Goal: Information Seeking & Learning: Learn about a topic

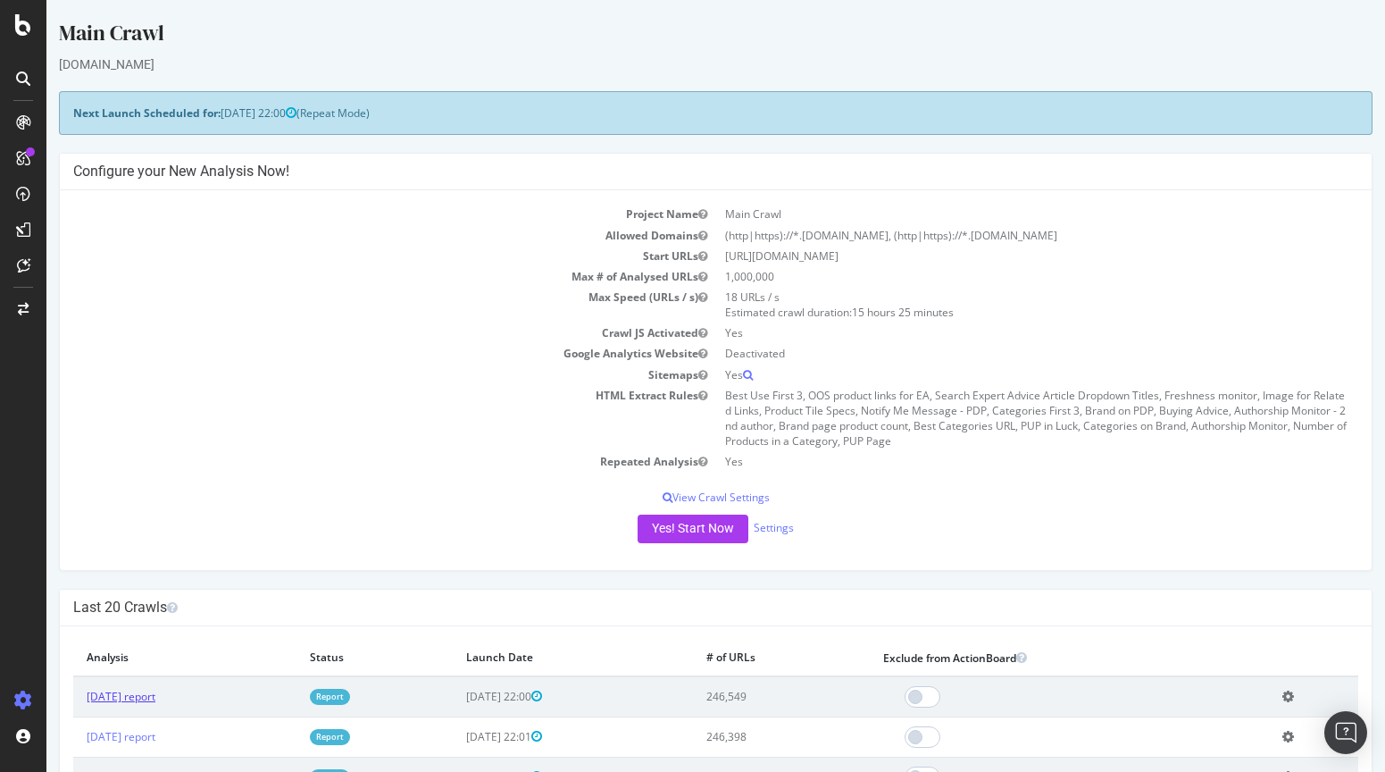
click at [121, 696] on link "[DATE] report" at bounding box center [121, 696] width 69 height 15
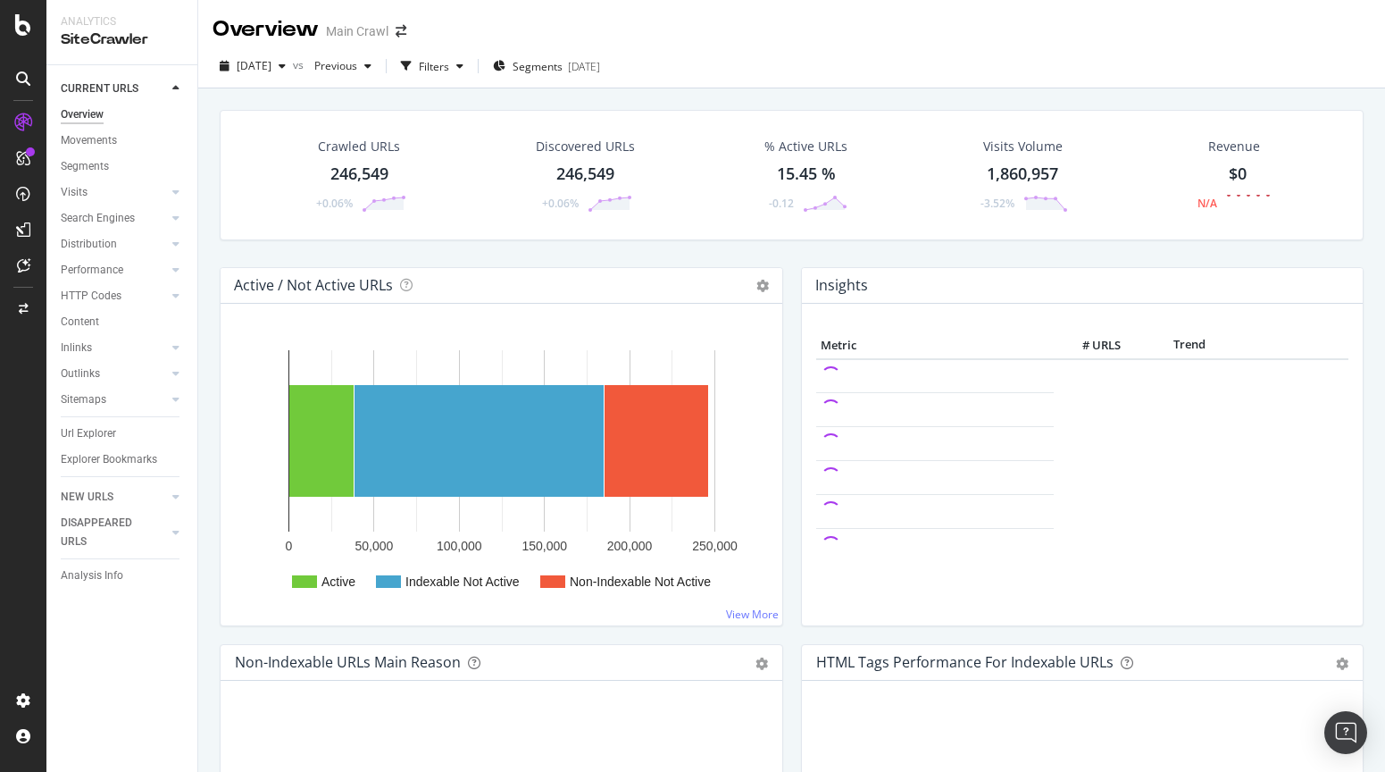
click at [206, 253] on div "Crawled URLs 246,549 +0.06% Discovered URLs 246,549 +0.06% % Active URLs 15.45 …" at bounding box center [791, 474] width 1187 height 772
click at [360, 151] on div "Crawled URLs" at bounding box center [359, 147] width 82 height 18
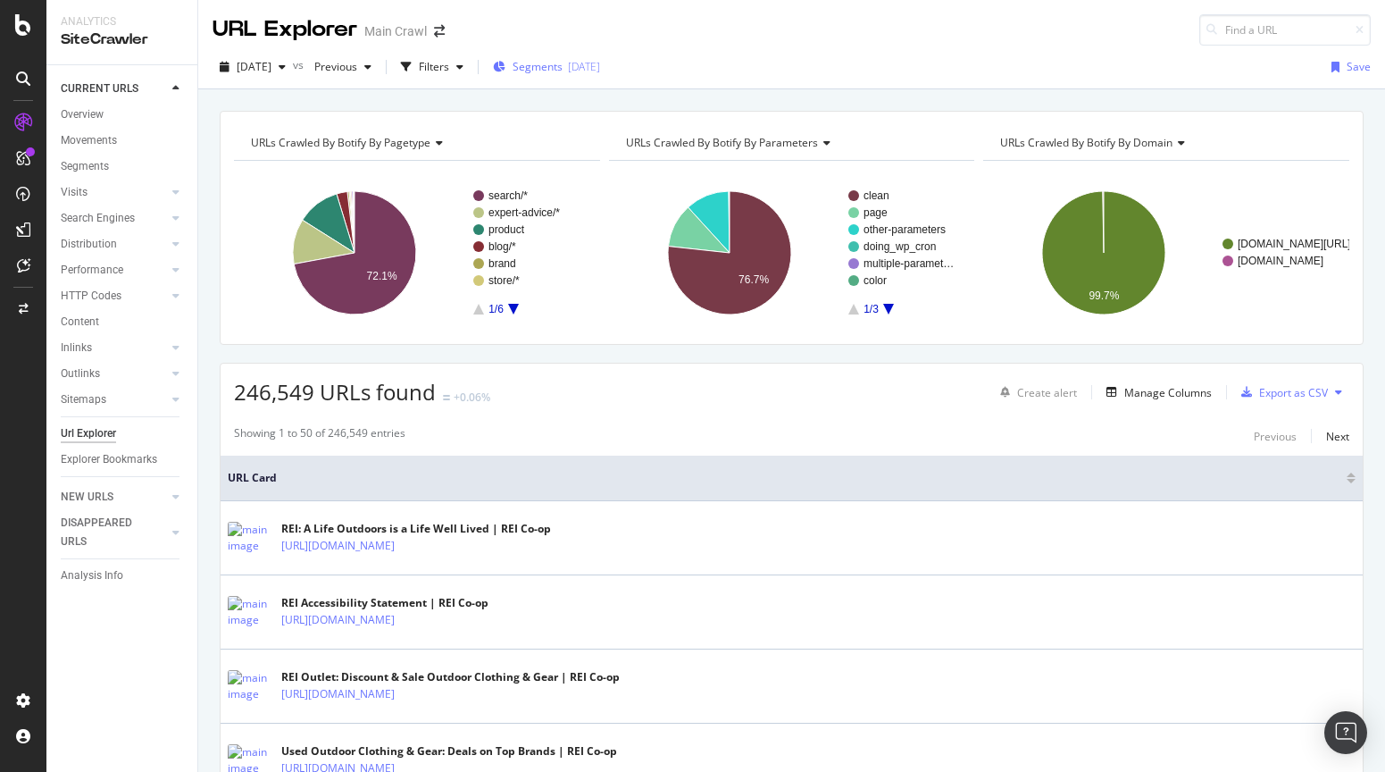
click at [560, 71] on span "Segments" at bounding box center [538, 66] width 50 height 15
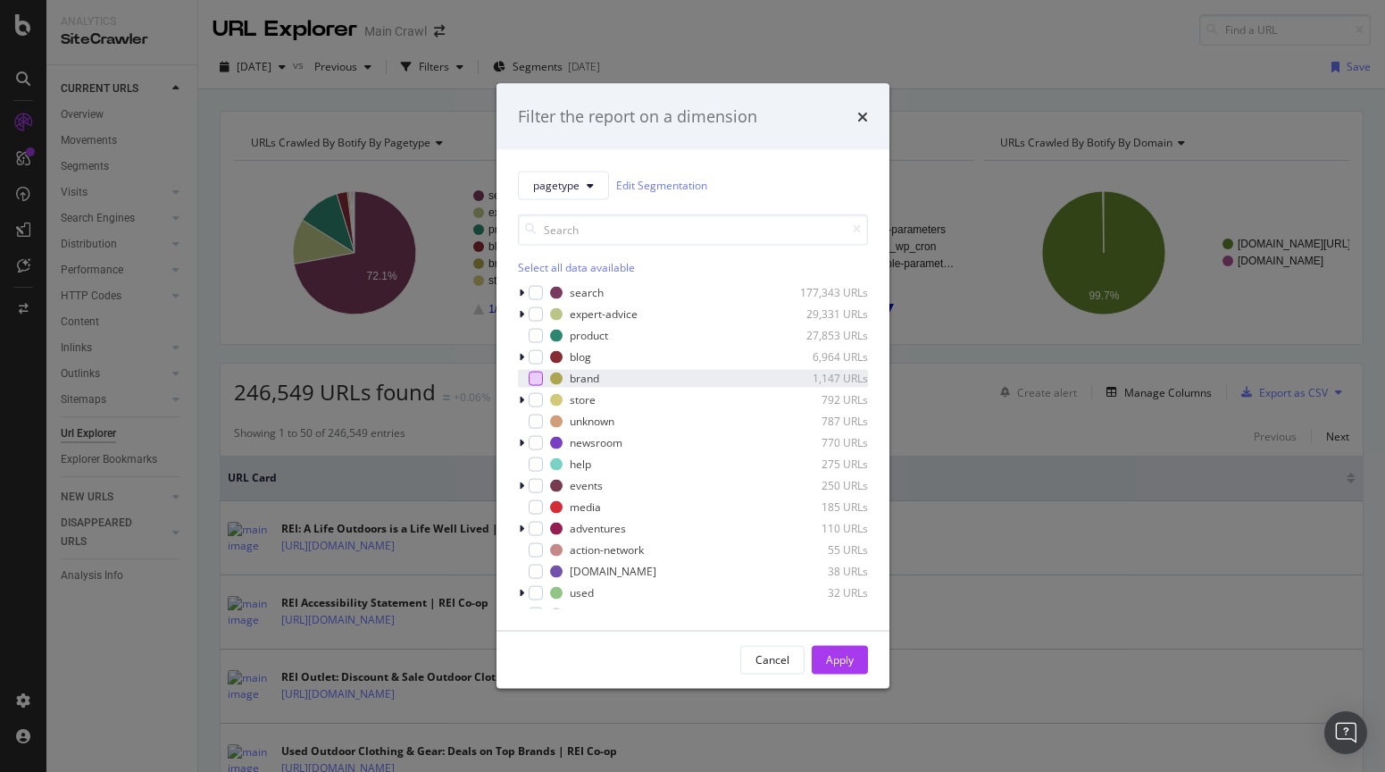
click at [534, 379] on div "modal" at bounding box center [536, 378] width 14 height 14
click at [826, 655] on div "Apply" at bounding box center [840, 659] width 28 height 15
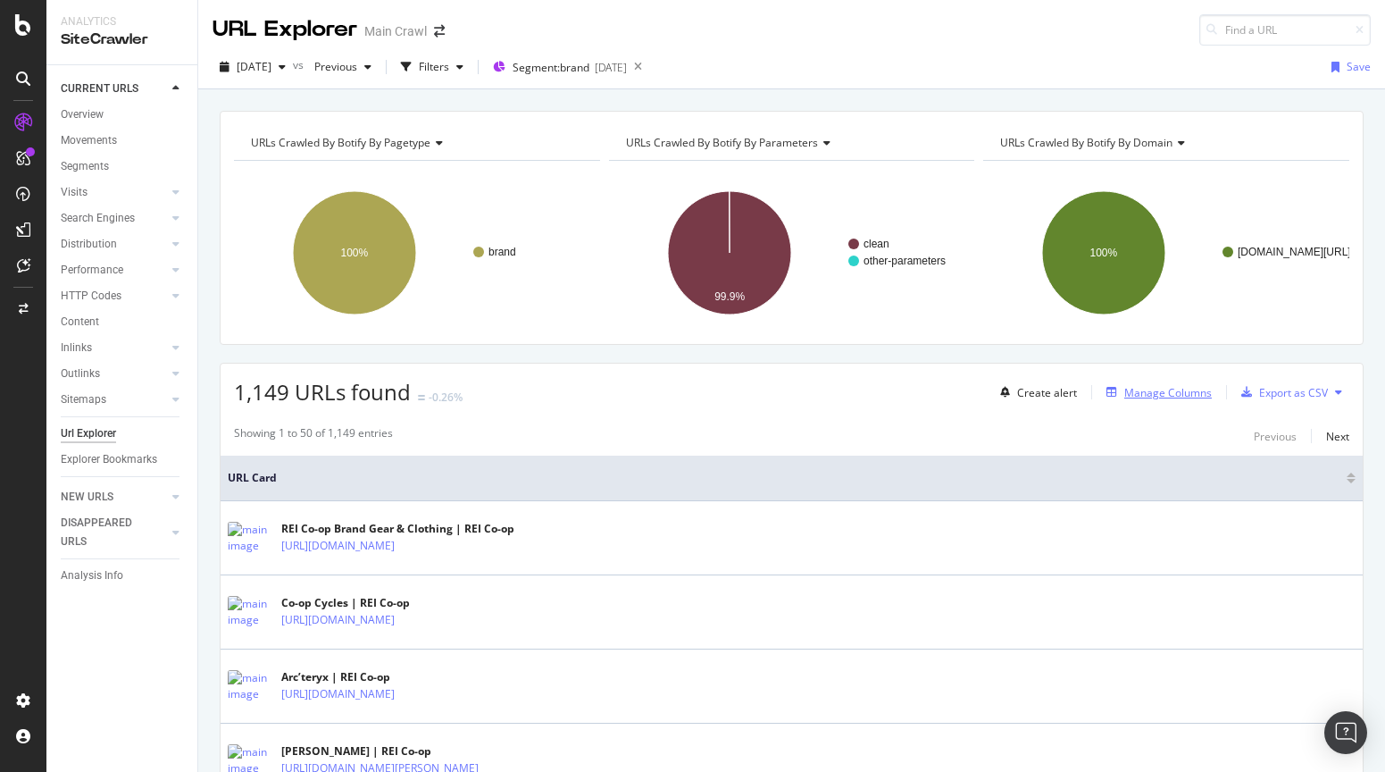
click at [1125, 395] on div "Manage Columns" at bounding box center [1168, 392] width 88 height 15
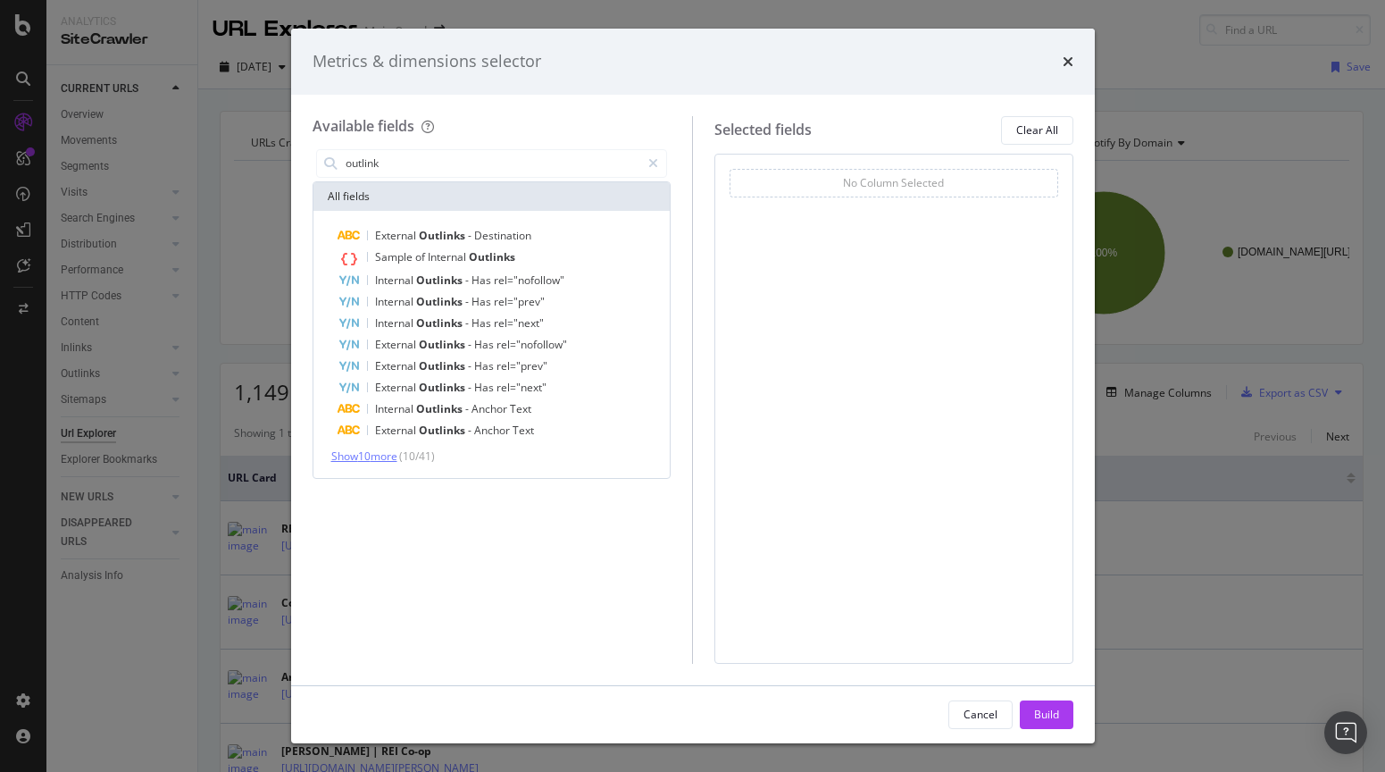
click at [388, 455] on span "Show 10 more" at bounding box center [364, 455] width 66 height 15
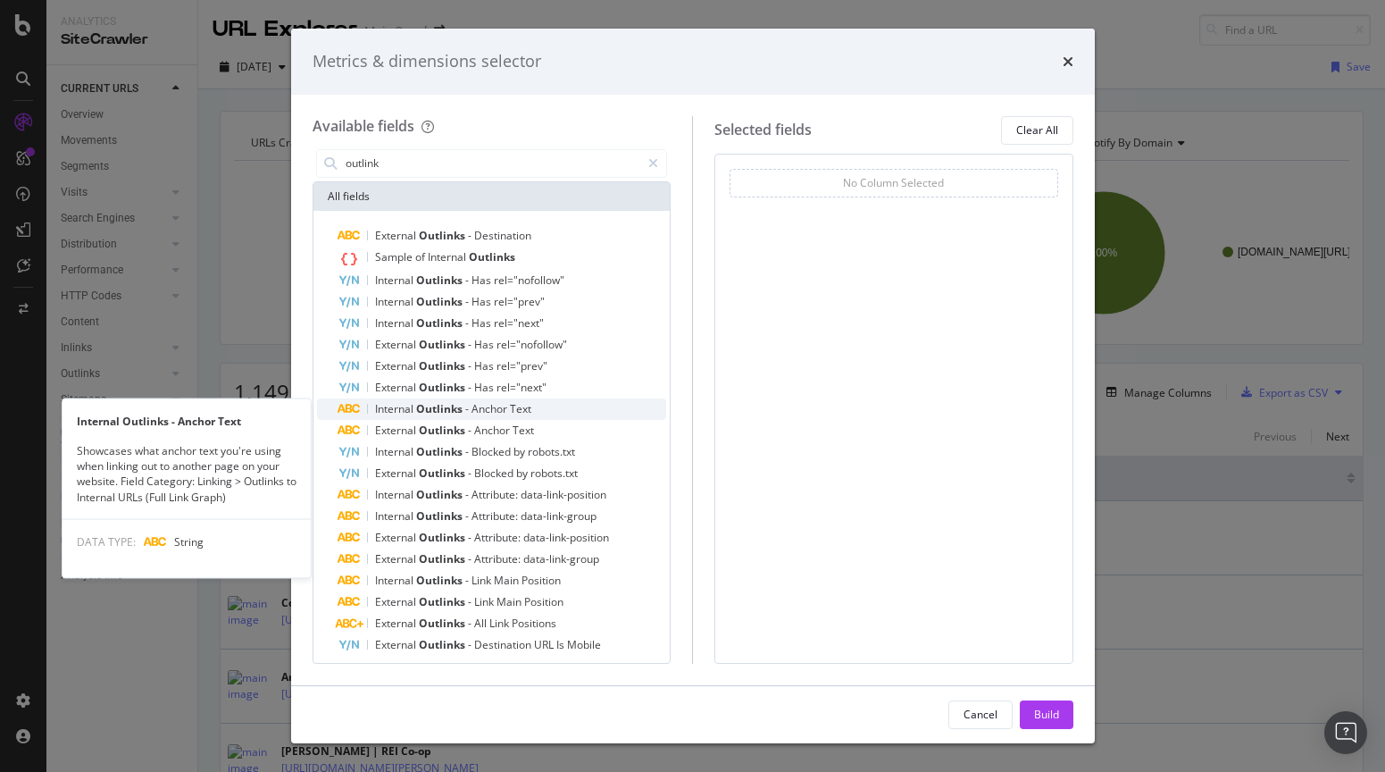
click at [555, 412] on div "Internal Outlinks - Anchor Text" at bounding box center [502, 408] width 329 height 21
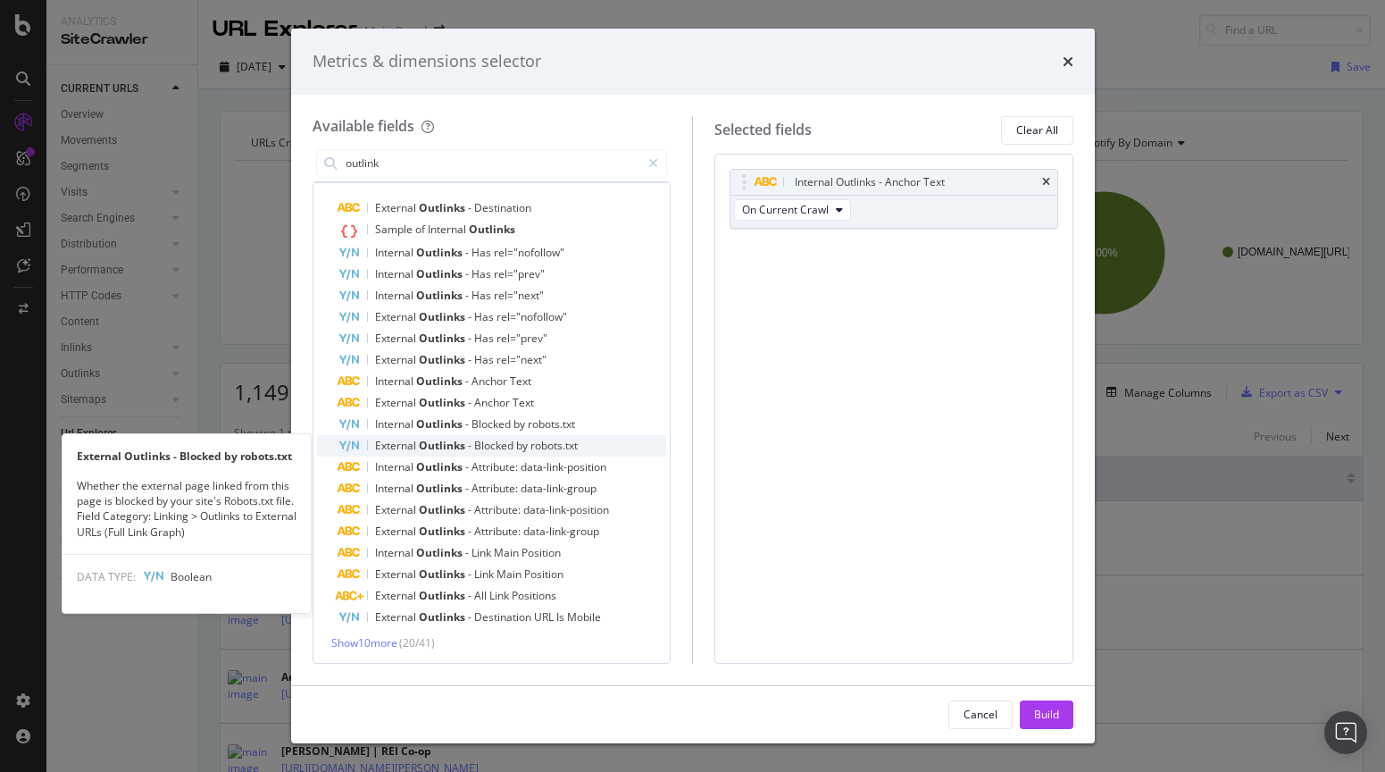
scroll to position [29, 0]
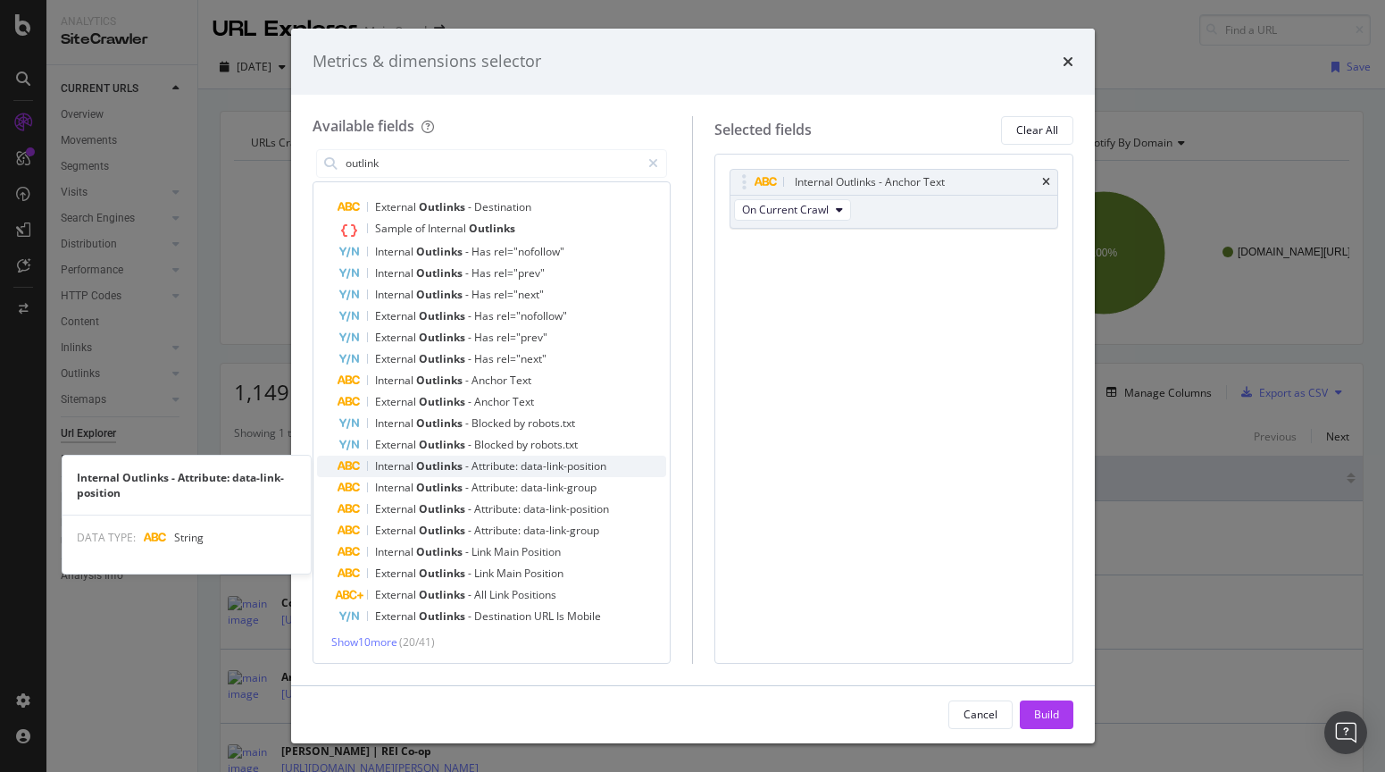
click at [584, 468] on span "data-link-position" at bounding box center [564, 465] width 86 height 15
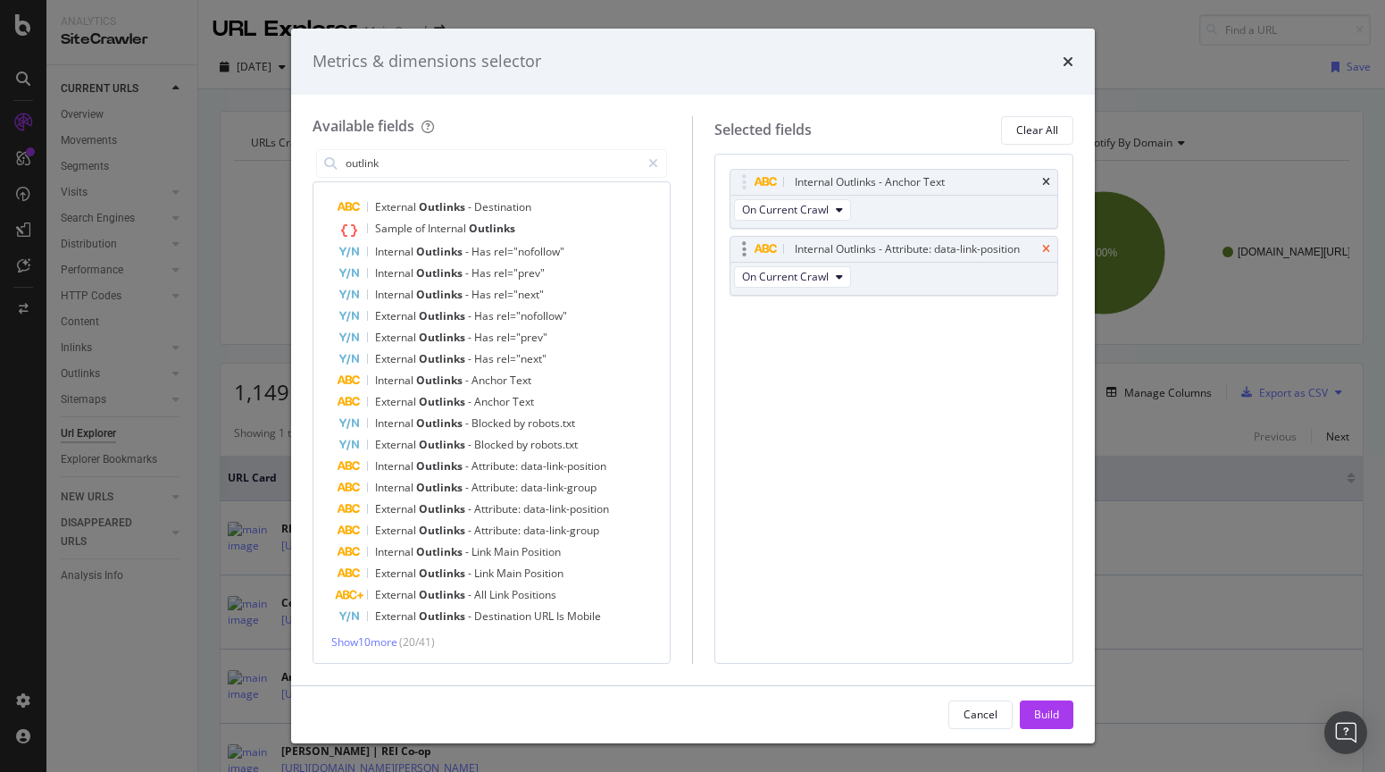
click at [1045, 246] on icon "times" at bounding box center [1046, 249] width 8 height 11
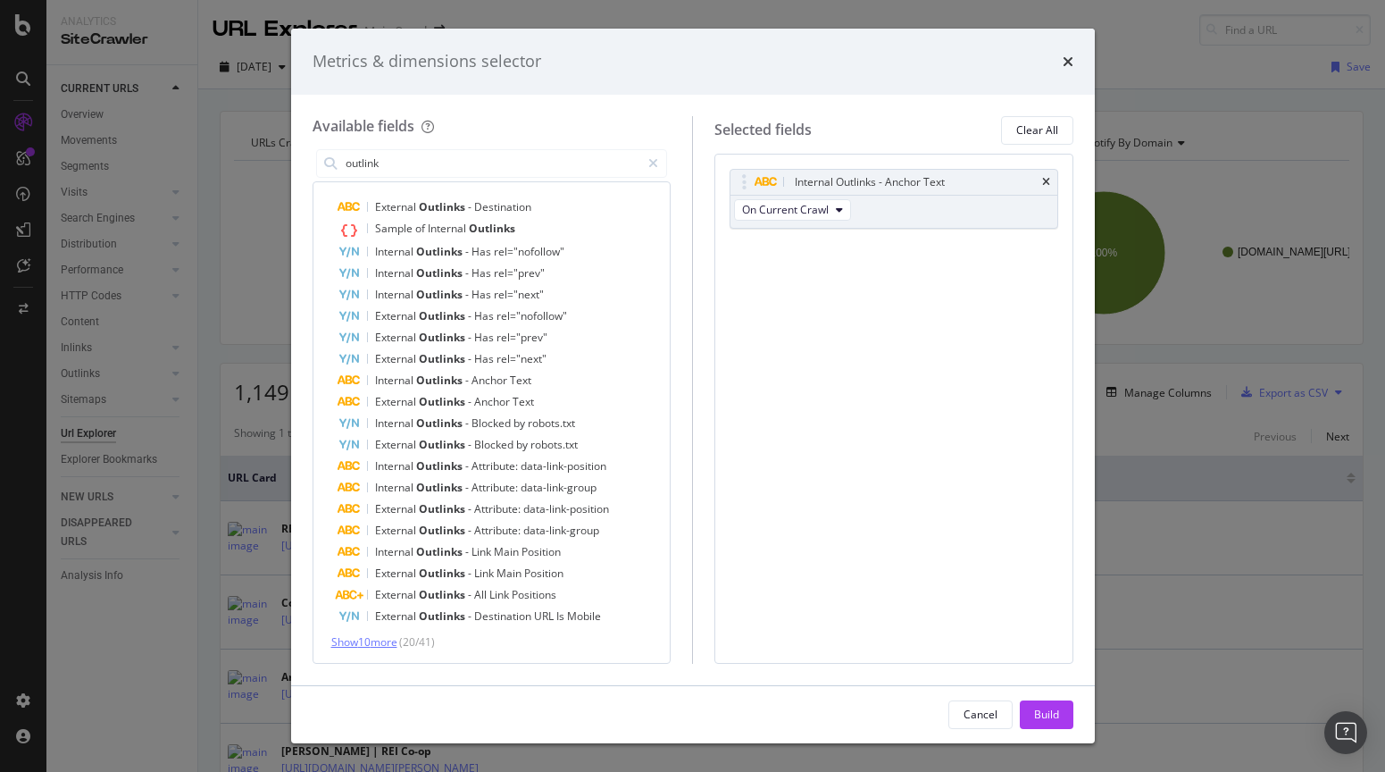
click at [366, 641] on span "Show 10 more" at bounding box center [364, 641] width 66 height 15
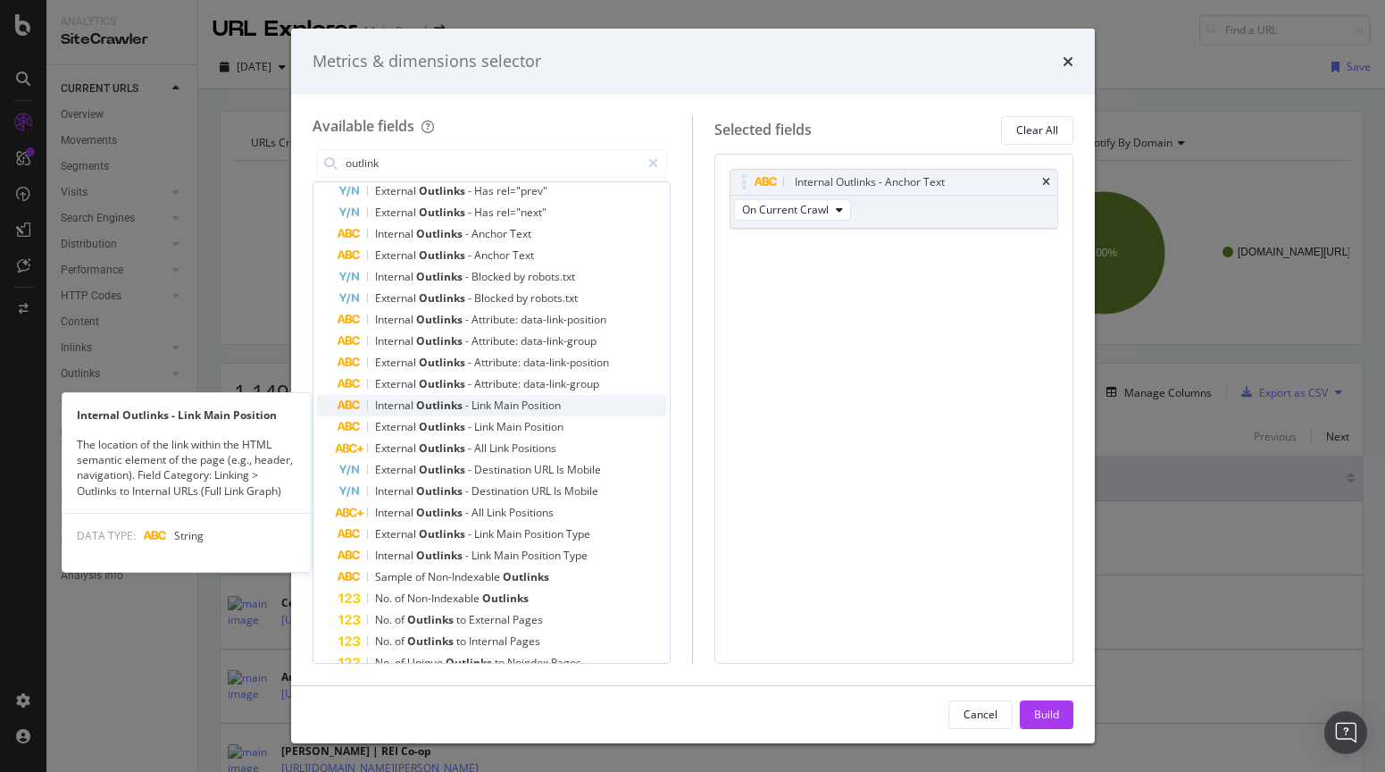
scroll to position [177, 0]
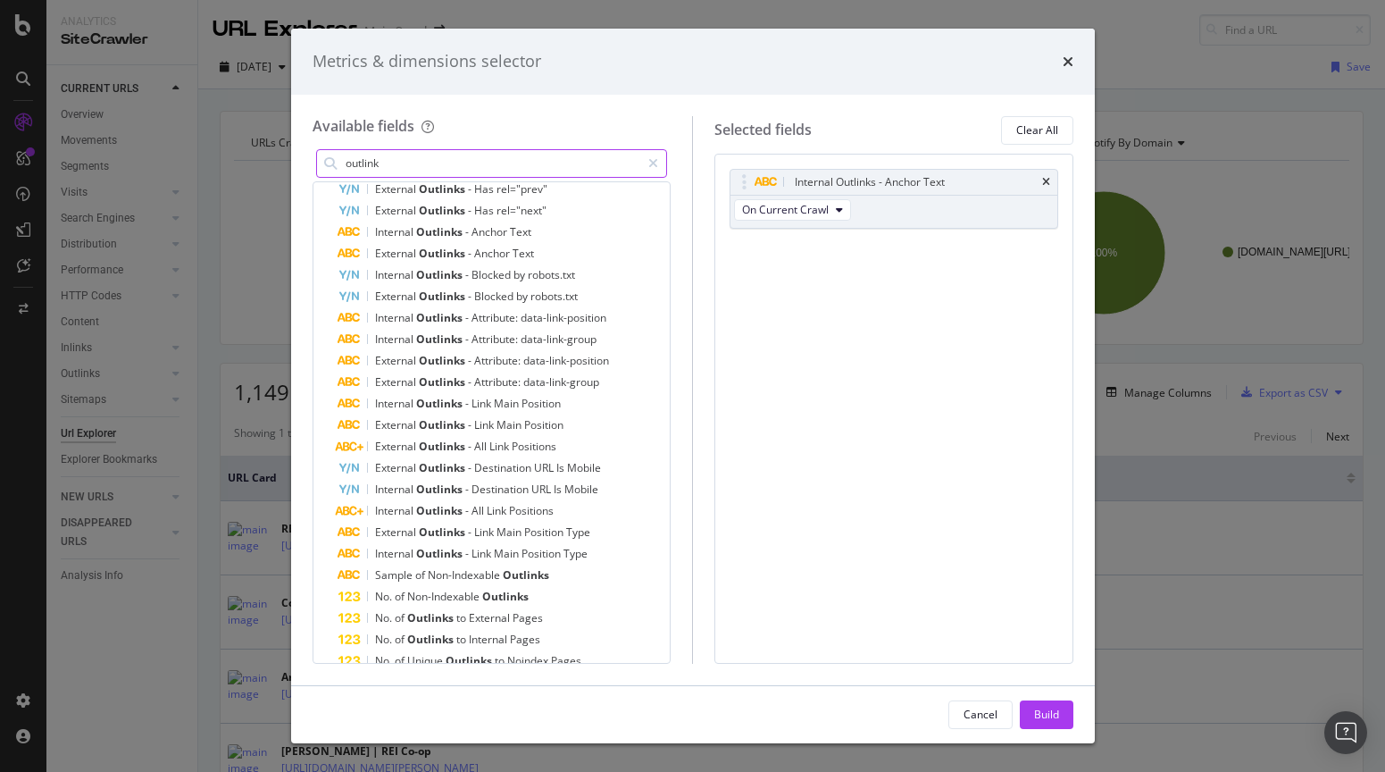
click at [344, 168] on input "outlink" at bounding box center [492, 163] width 297 height 27
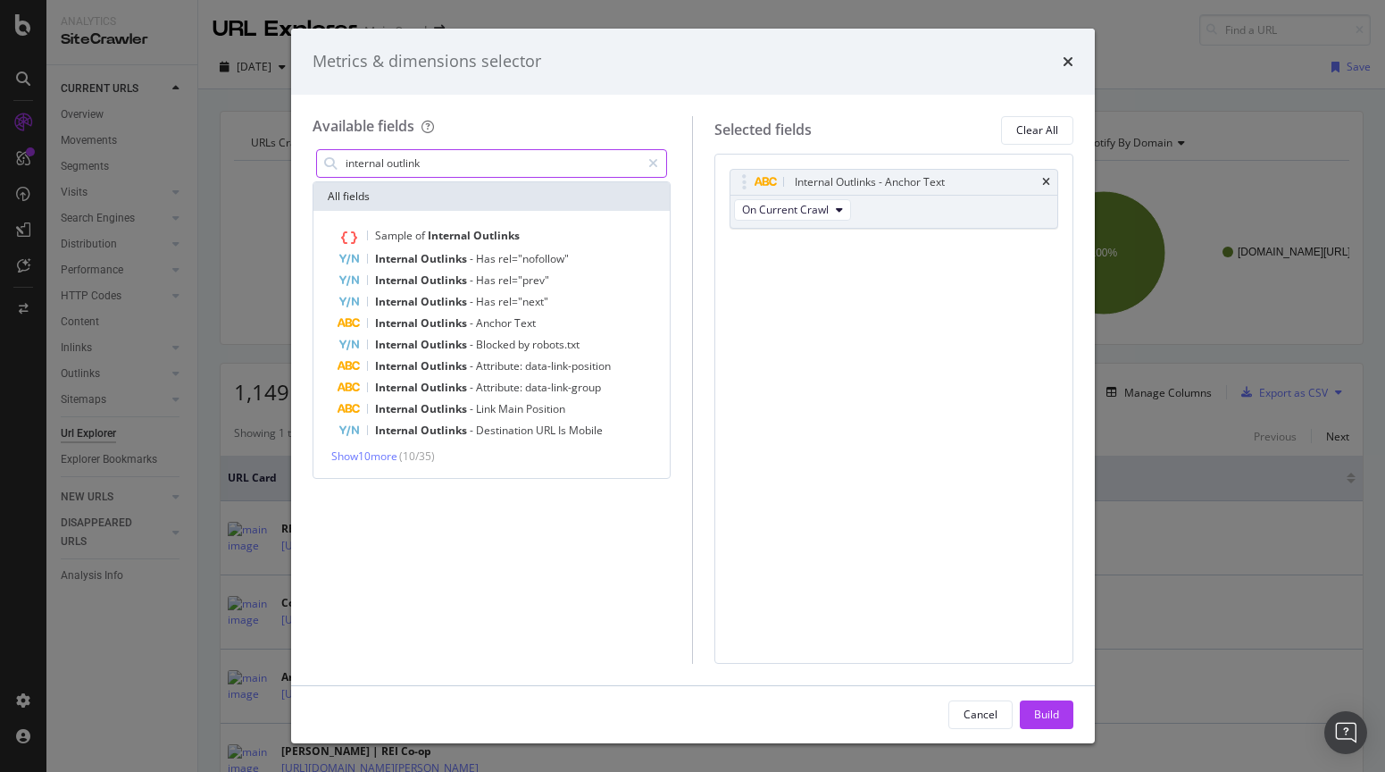
scroll to position [0, 0]
type input "internal outlink"
click at [373, 452] on span "Show 10 more" at bounding box center [364, 455] width 66 height 15
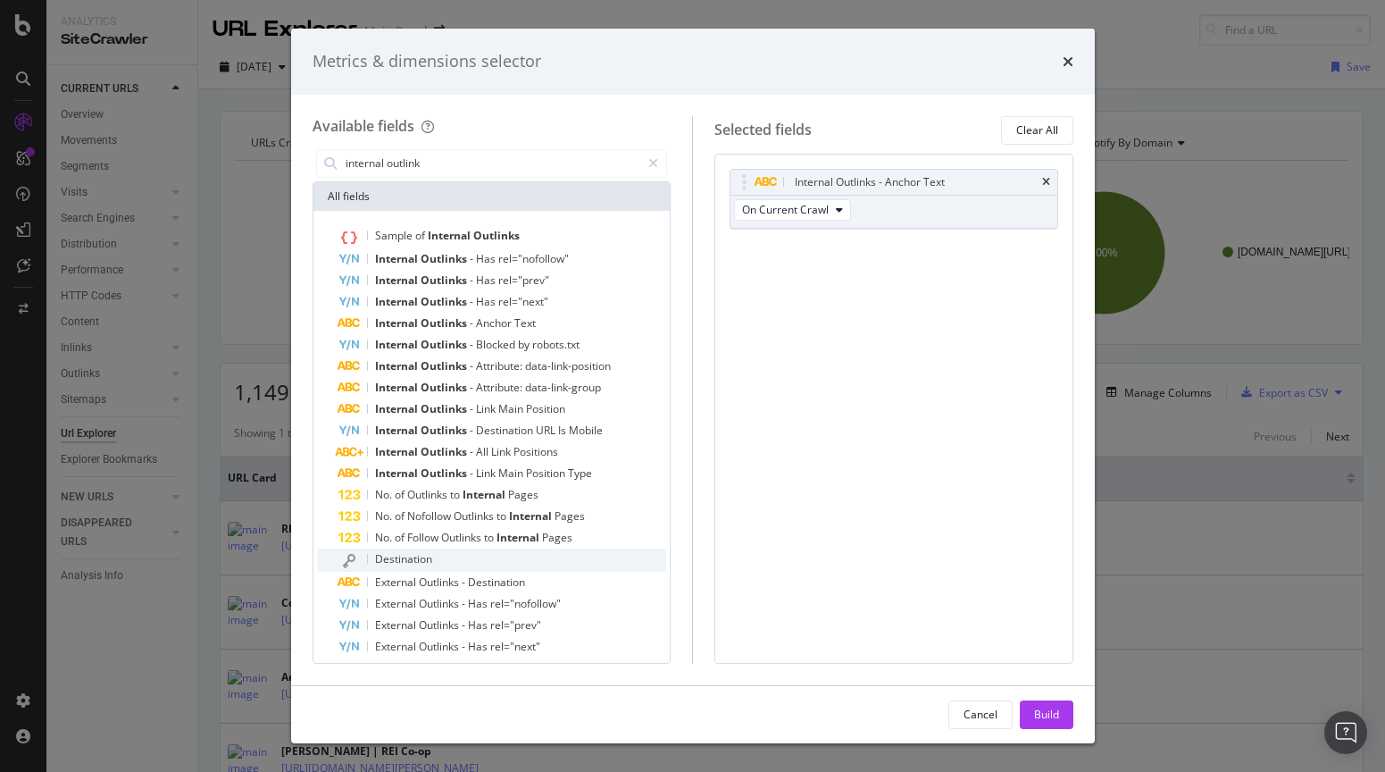
click at [387, 552] on span "Destination" at bounding box center [403, 558] width 57 height 15
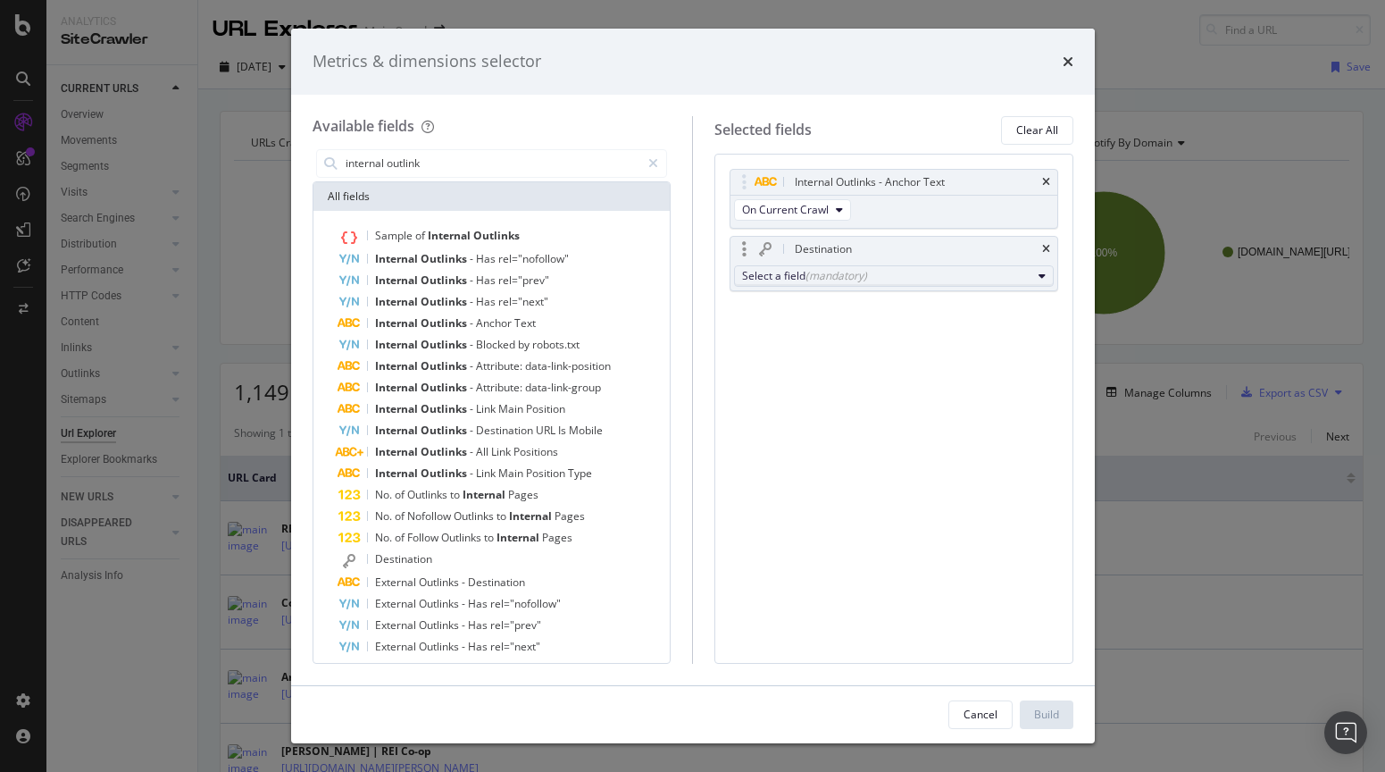
click at [923, 273] on div "Select a field (mandatory)" at bounding box center [886, 275] width 289 height 15
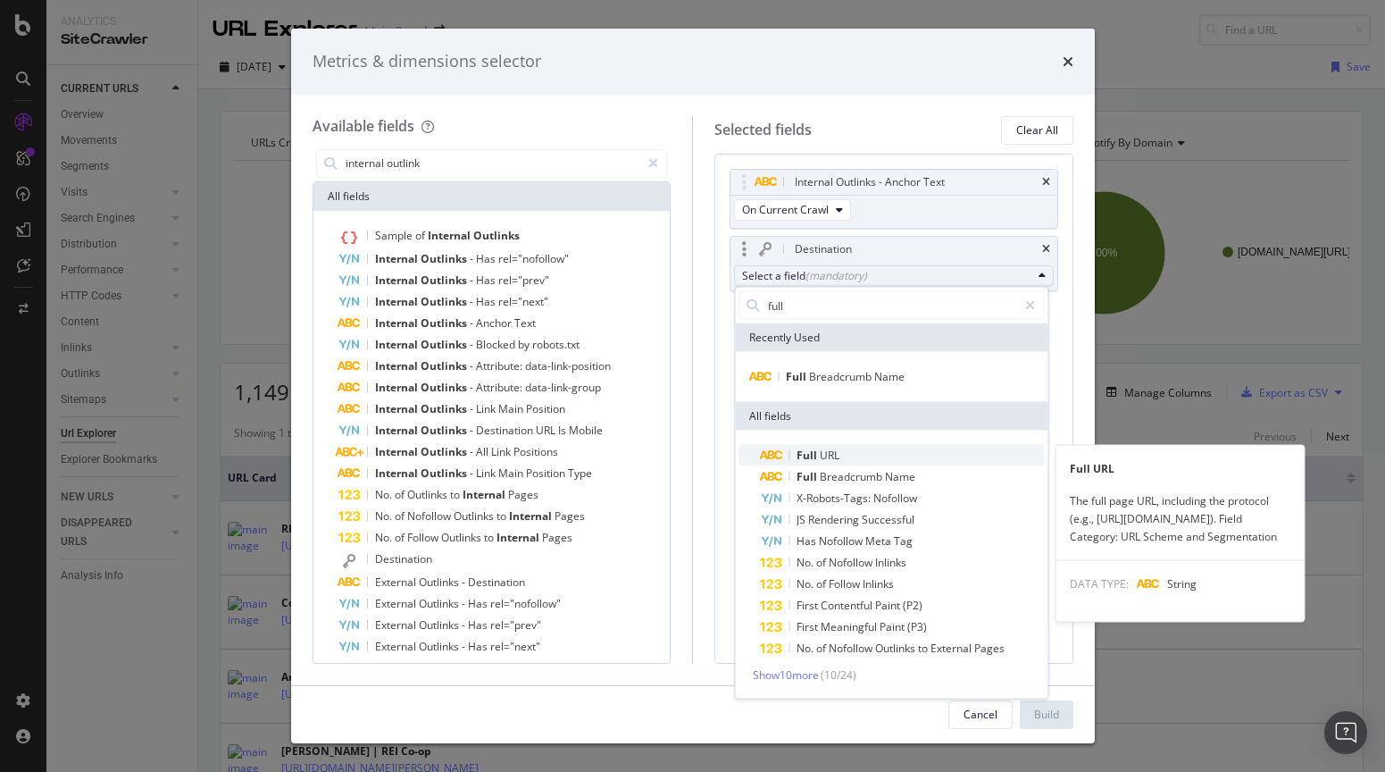
type input "full"
click at [879, 447] on span "Full URL" at bounding box center [902, 455] width 284 height 21
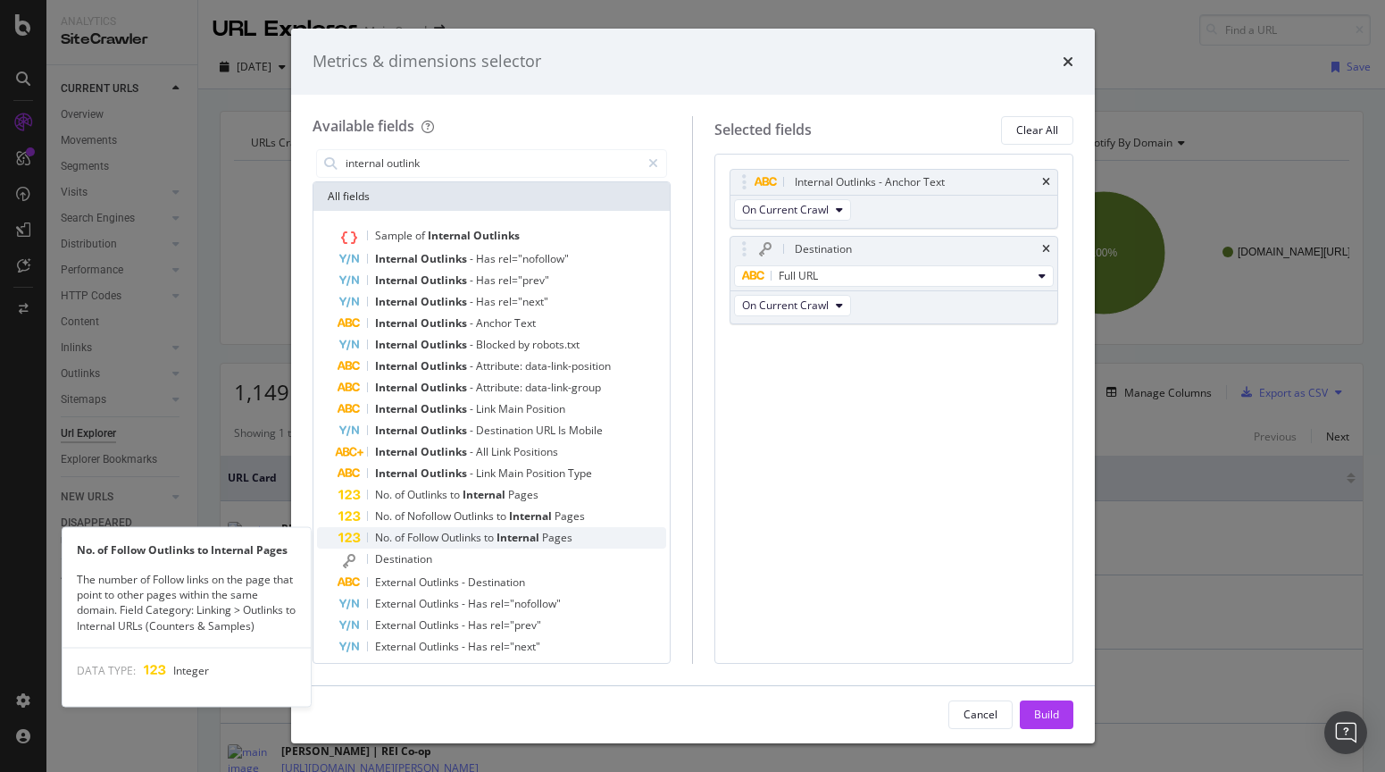
scroll to position [30, 0]
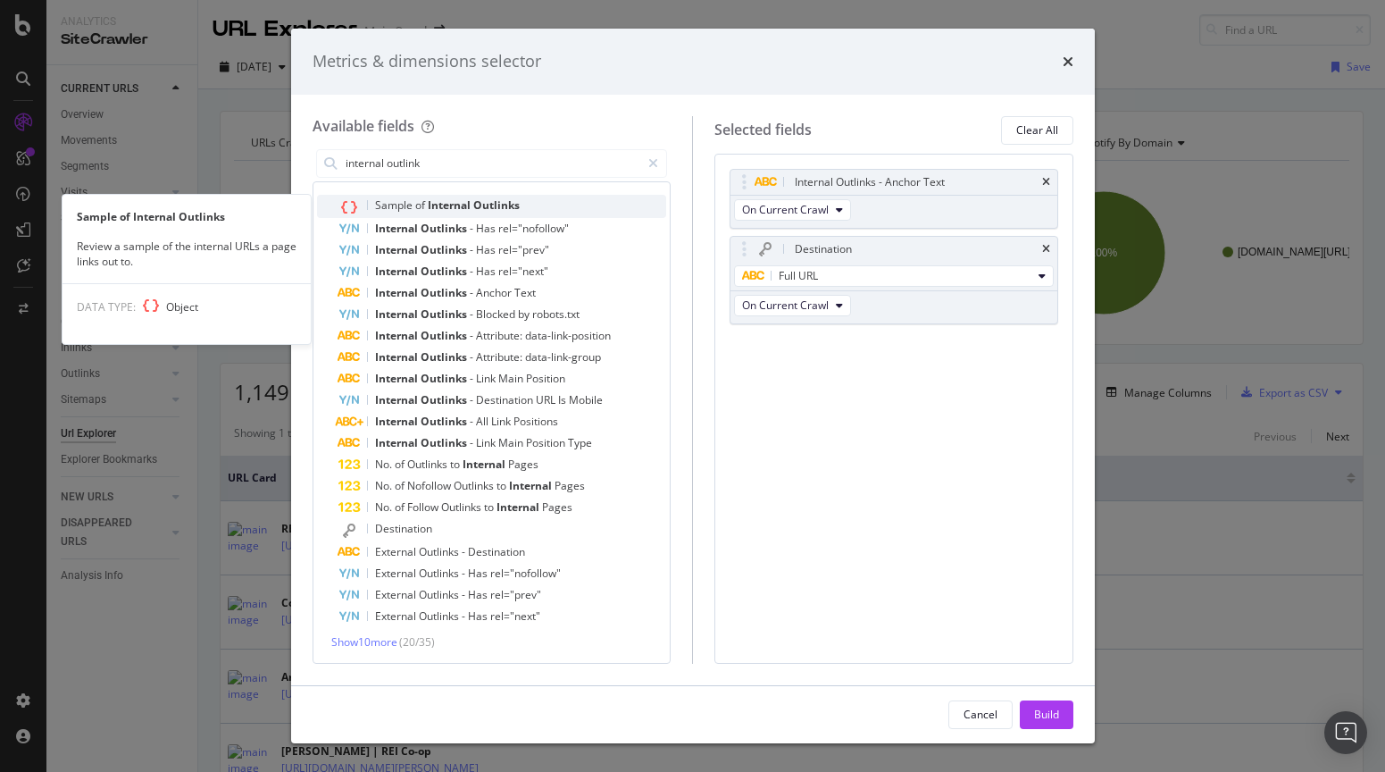
click at [589, 208] on div "Sample of Internal Outlinks" at bounding box center [502, 206] width 329 height 23
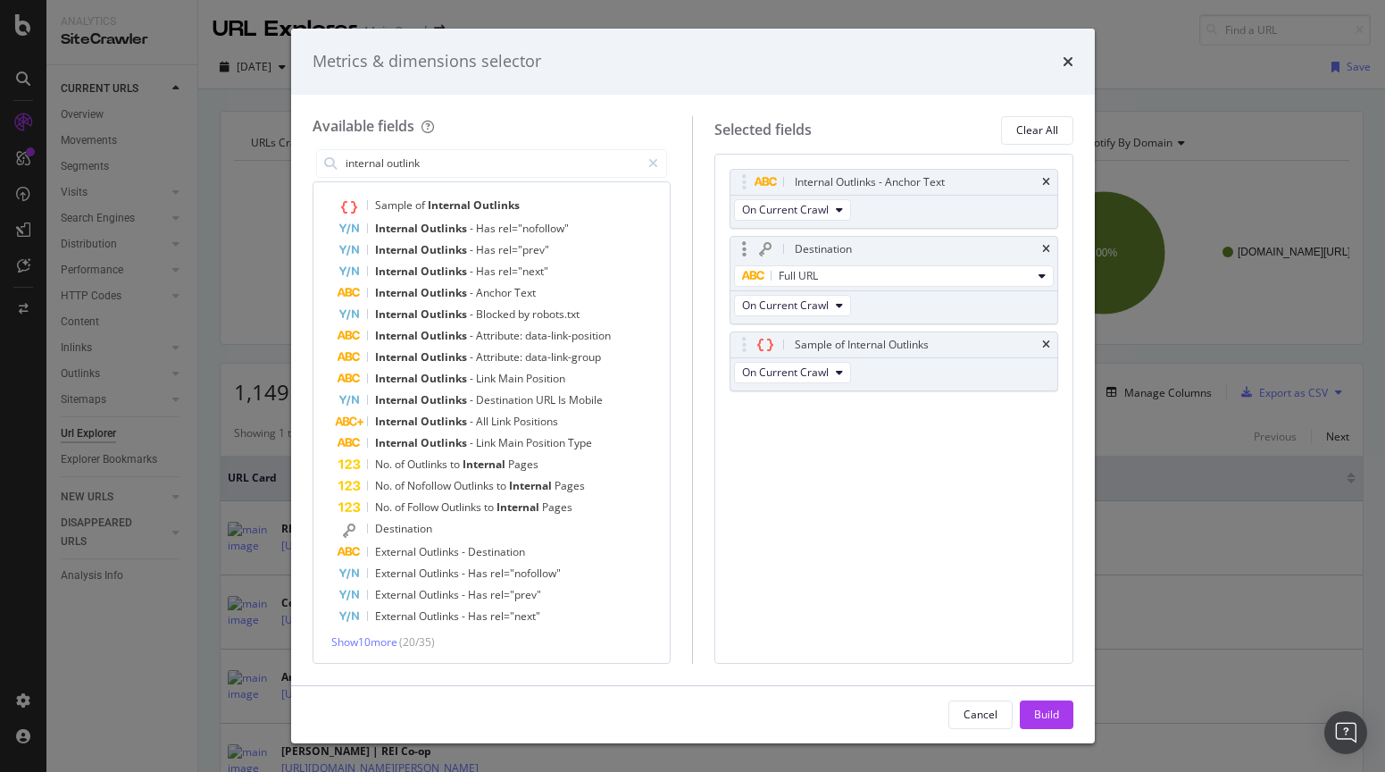
click at [1043, 242] on div "Destination" at bounding box center [894, 249] width 327 height 25
click at [1048, 250] on icon "times" at bounding box center [1046, 249] width 8 height 11
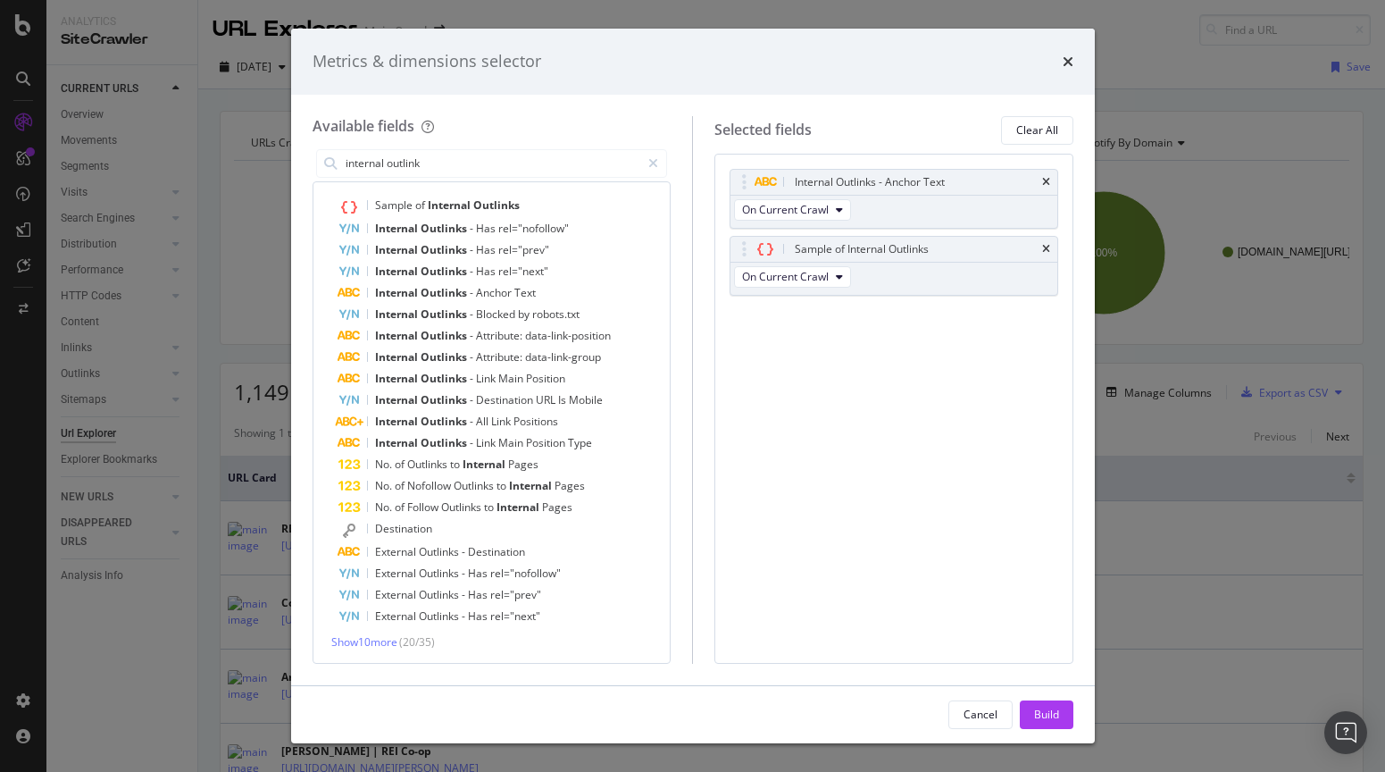
click at [898, 489] on div "Internal Outlinks - Anchor Text On Current Crawl Sample of Internal Outlinks On…" at bounding box center [893, 409] width 359 height 510
click at [1053, 709] on div "Build" at bounding box center [1046, 713] width 25 height 15
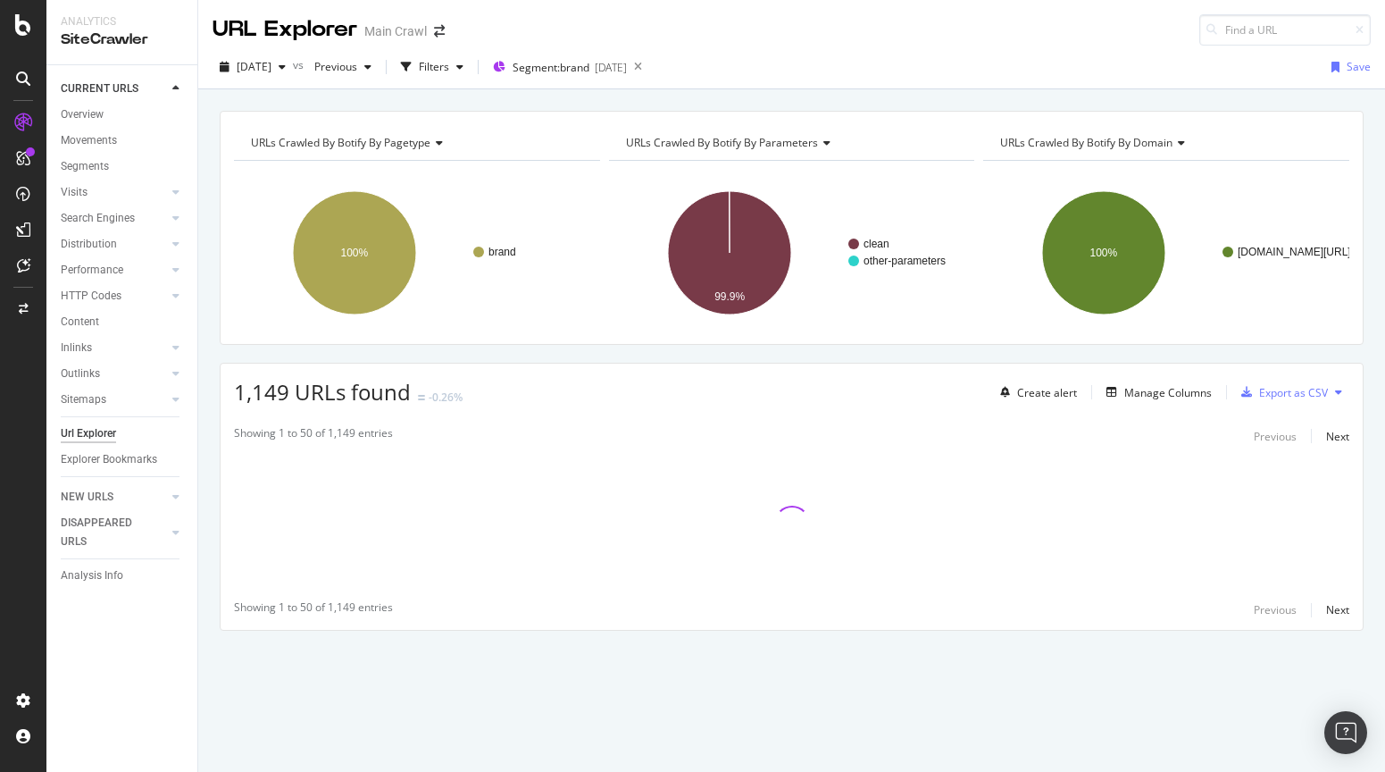
click at [798, 226] on rect "A chart." at bounding box center [792, 252] width 366 height 155
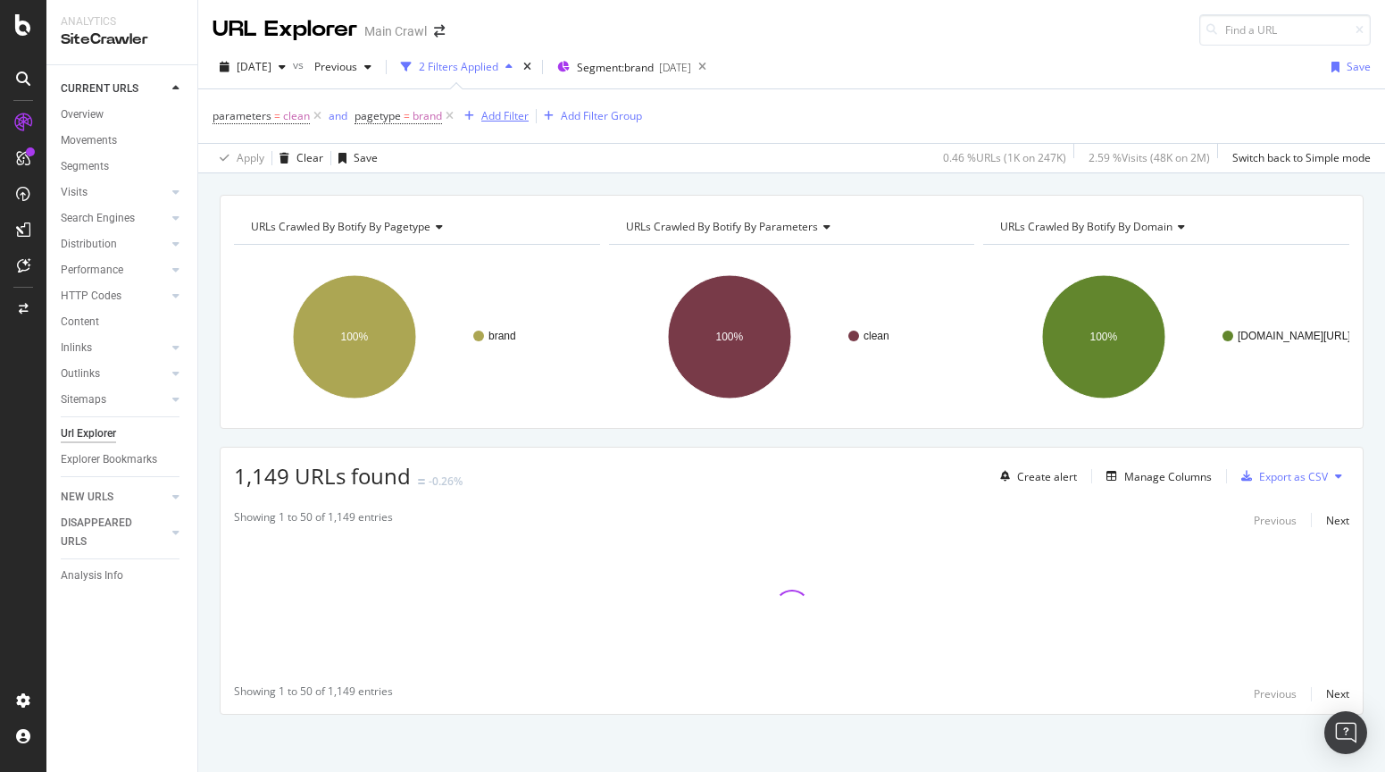
click at [498, 113] on div "Add Filter" at bounding box center [504, 115] width 47 height 15
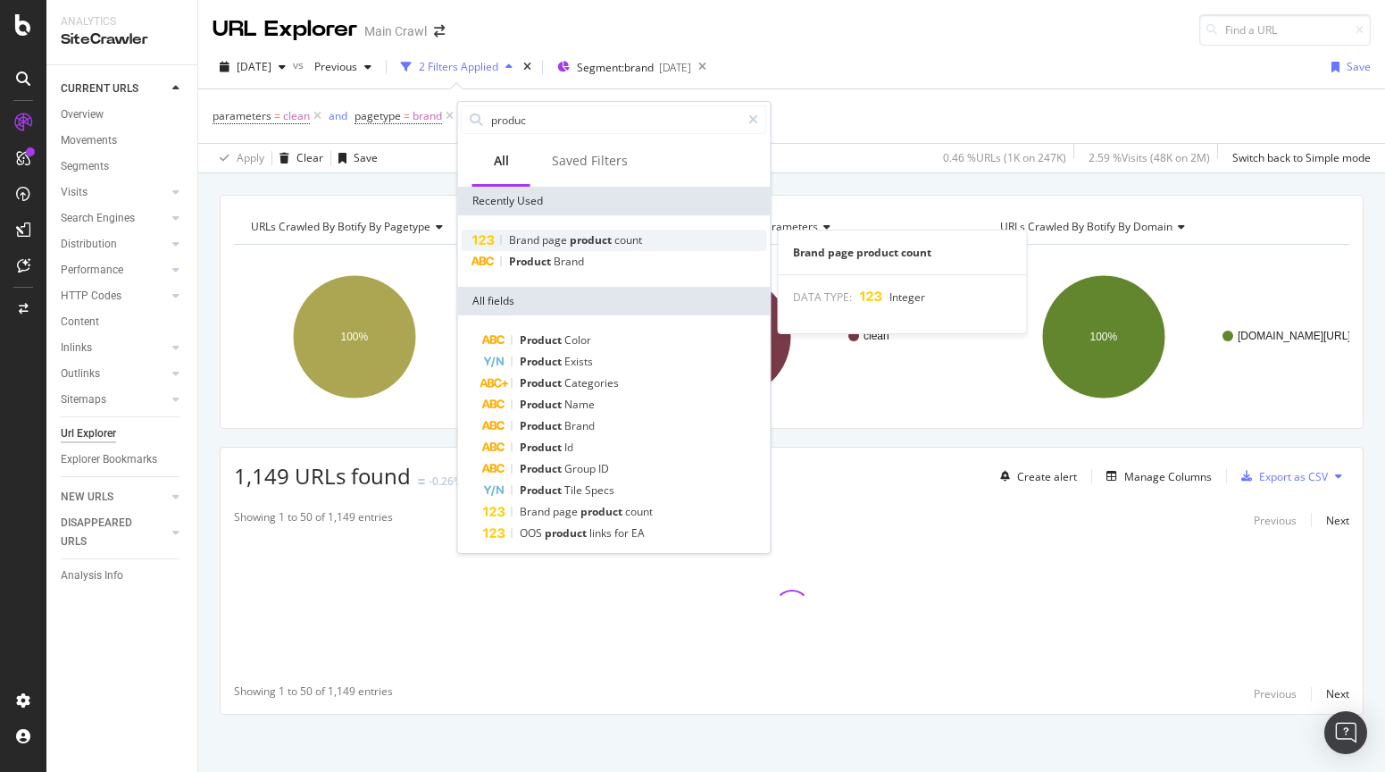
type input "produc"
click at [512, 238] on span "Brand" at bounding box center [525, 239] width 33 height 15
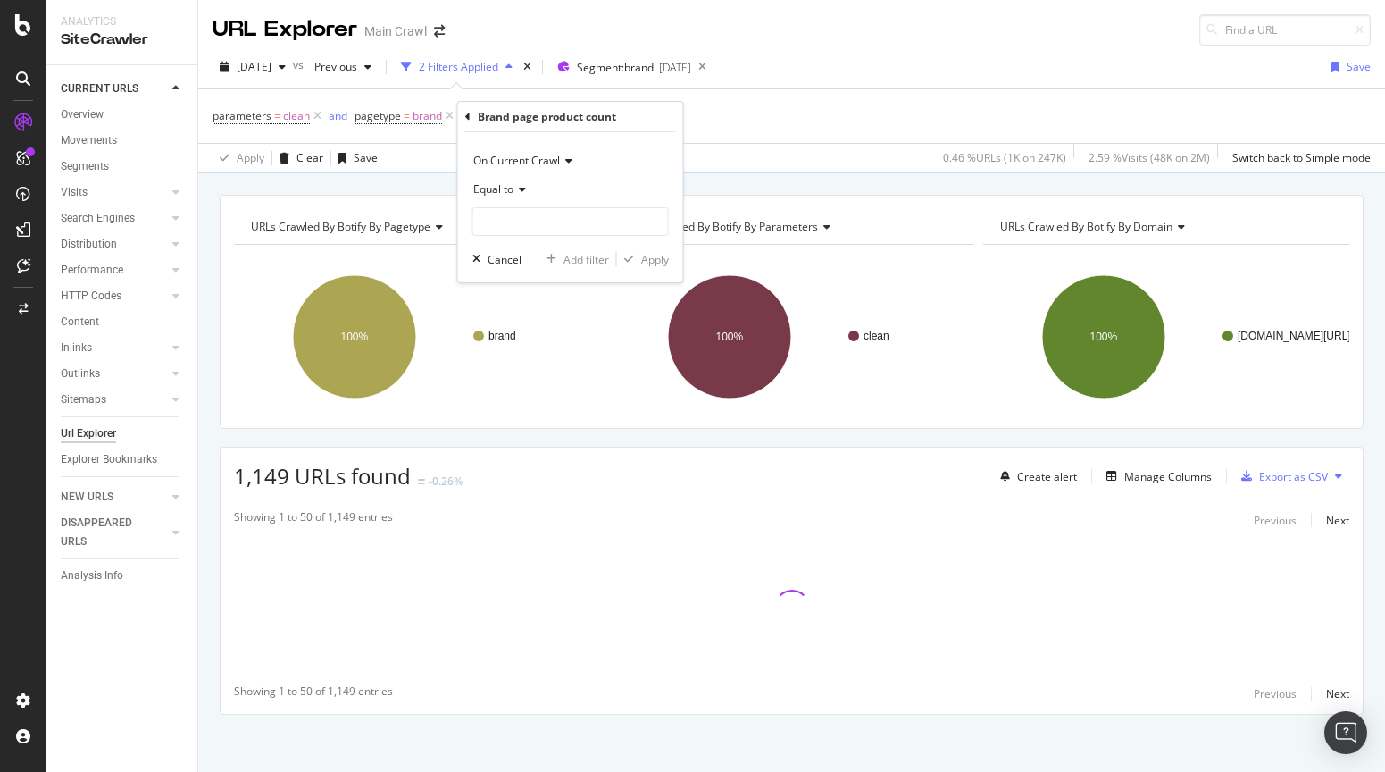
click at [489, 190] on span "Equal to" at bounding box center [493, 188] width 40 height 15
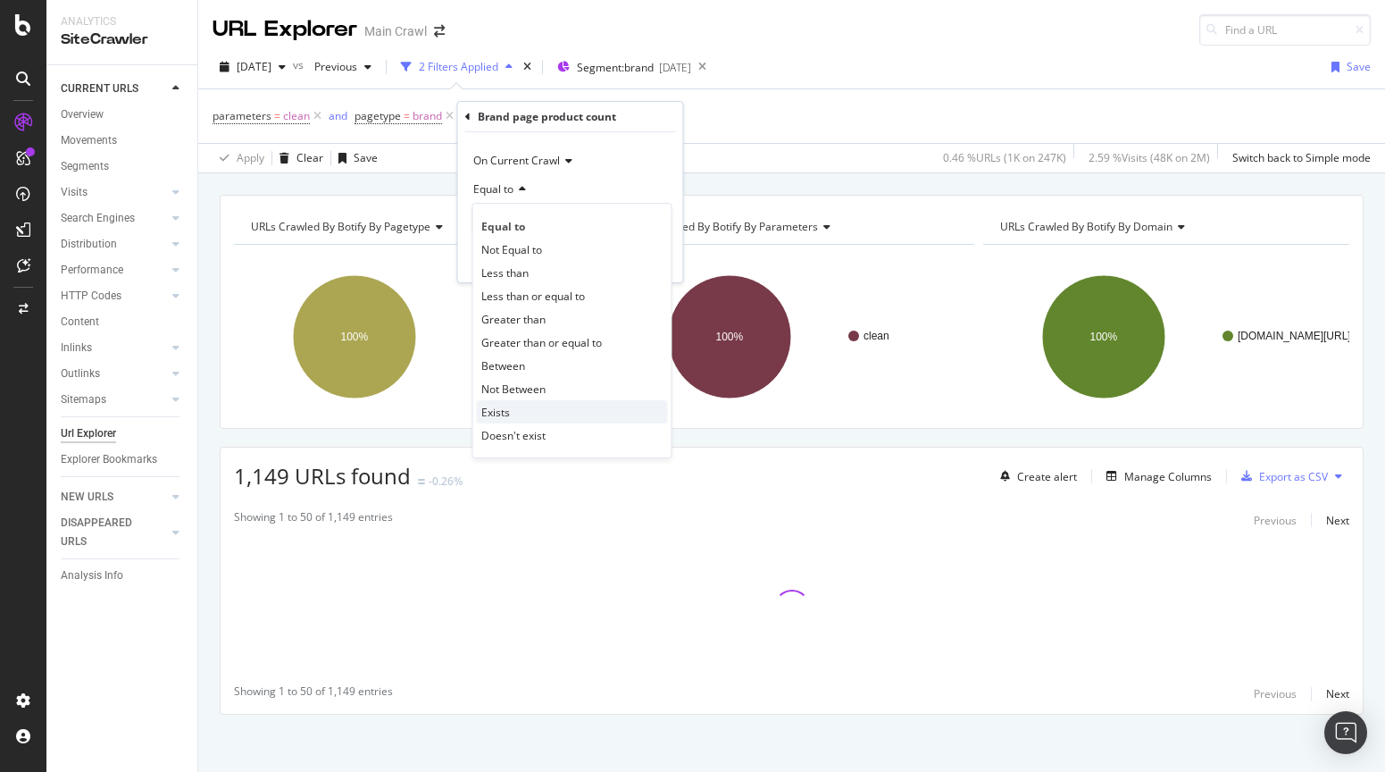
click at [521, 405] on div "Exists" at bounding box center [572, 411] width 191 height 23
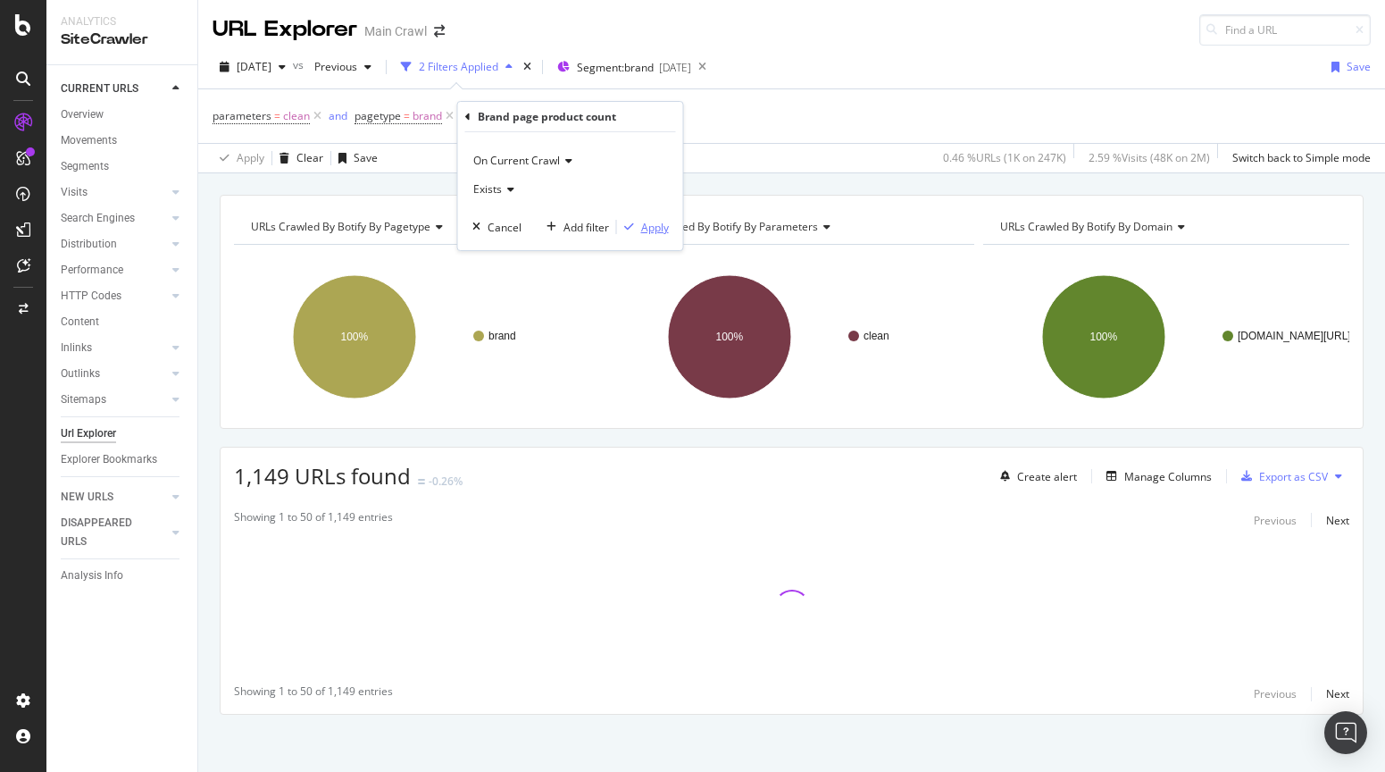
click at [643, 230] on div "Apply" at bounding box center [655, 227] width 28 height 15
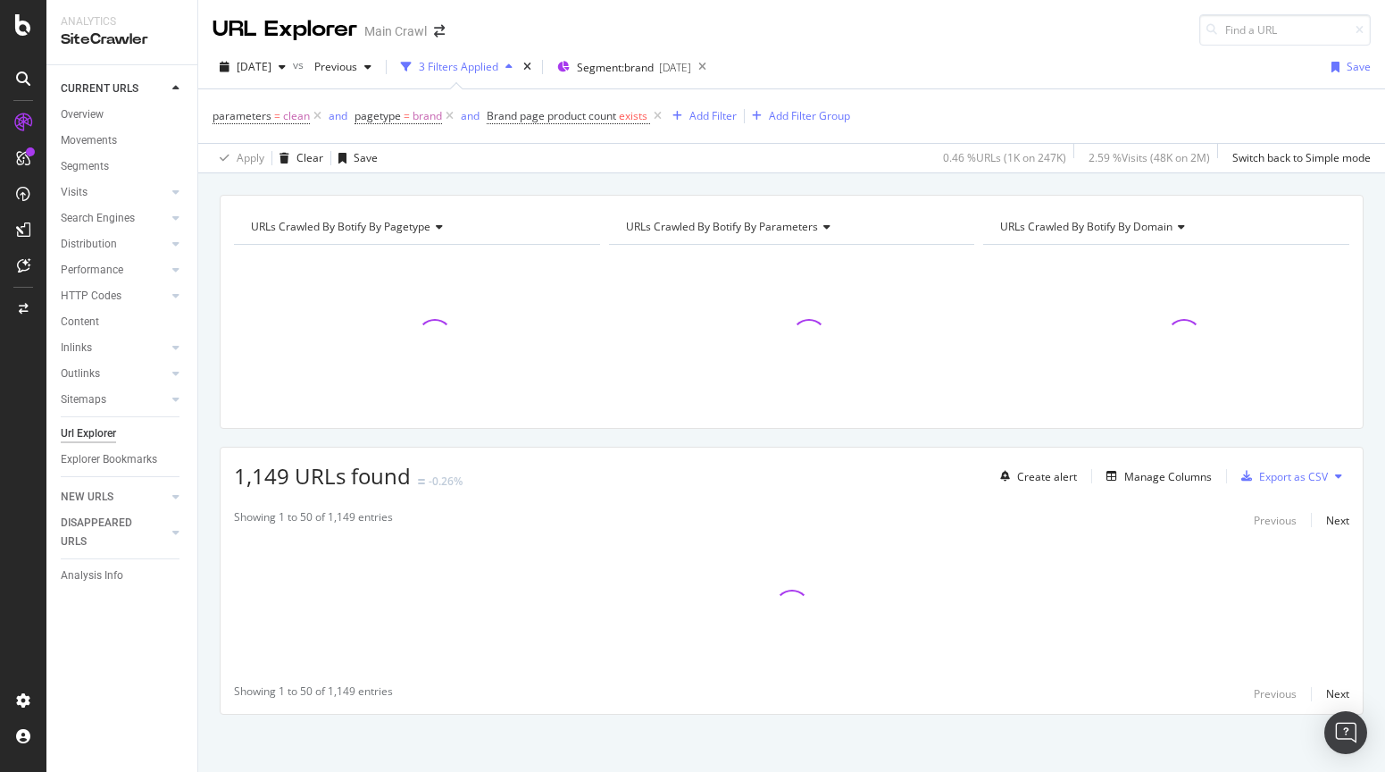
click at [207, 306] on div "URLs Crawled By Botify By pagetype Chart (by Value) Table Expand Export as CSV …" at bounding box center [791, 486] width 1187 height 582
